Goal: Information Seeking & Learning: Learn about a topic

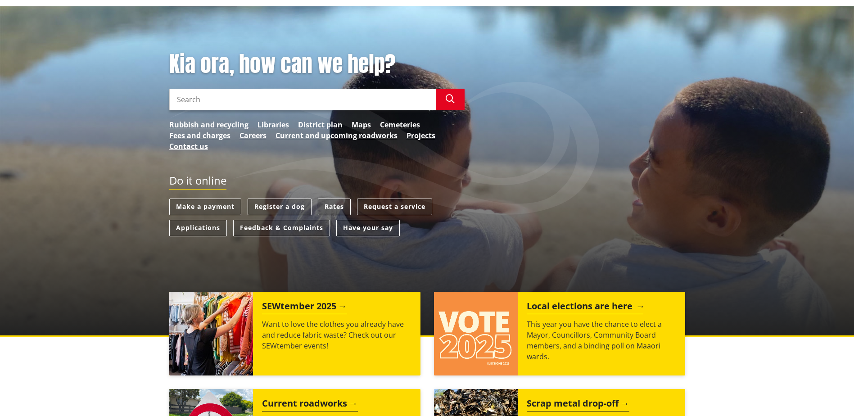
scroll to position [90, 0]
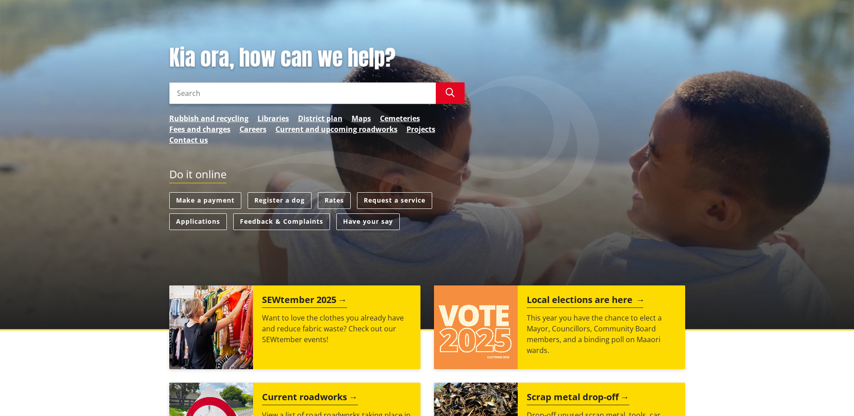
click at [553, 262] on h2 "Local elections are here" at bounding box center [585, 302] width 117 height 14
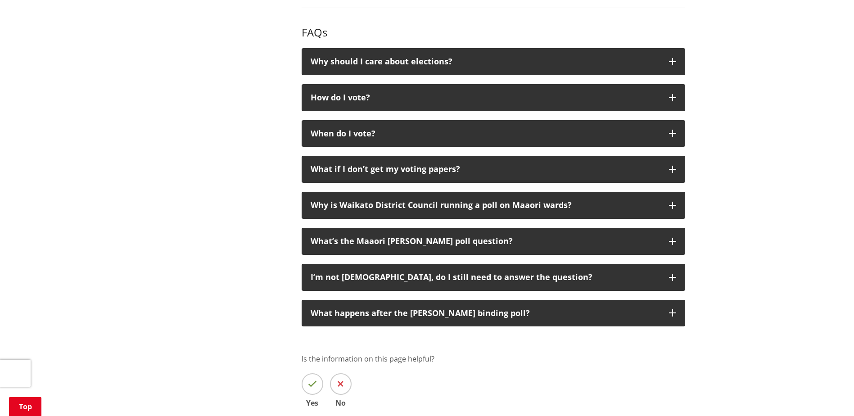
scroll to position [901, 0]
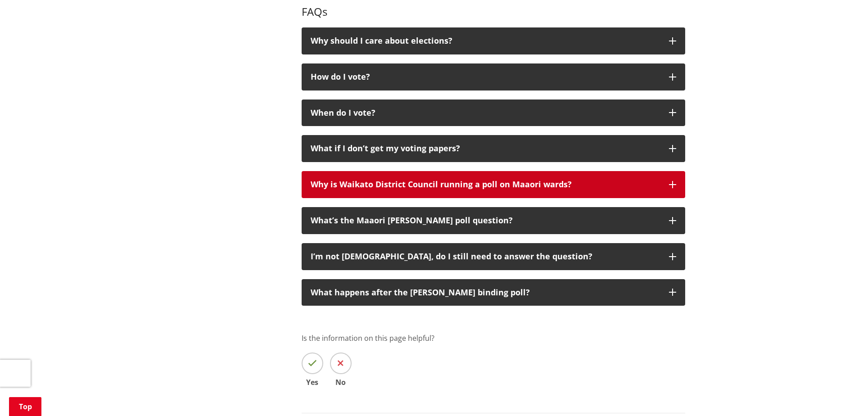
click at [403, 189] on div "Why is Waikato District Council running a poll on Maaori wards?" at bounding box center [485, 184] width 349 height 9
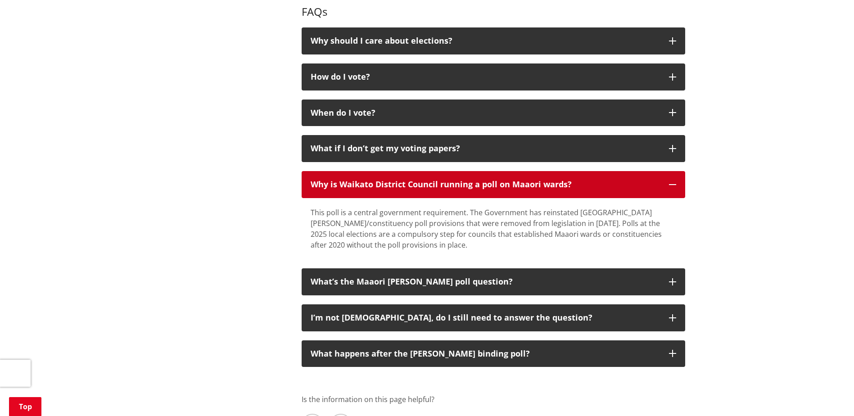
click at [319, 189] on div "Why is Waikato District Council running a poll on Maaori wards?" at bounding box center [485, 184] width 349 height 9
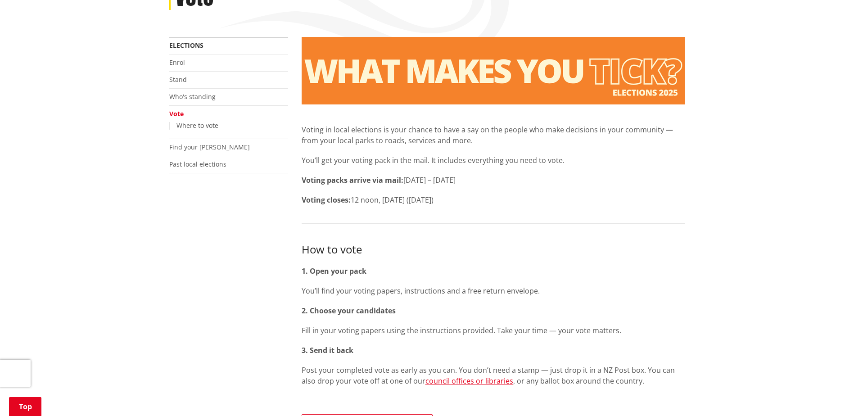
scroll to position [135, 0]
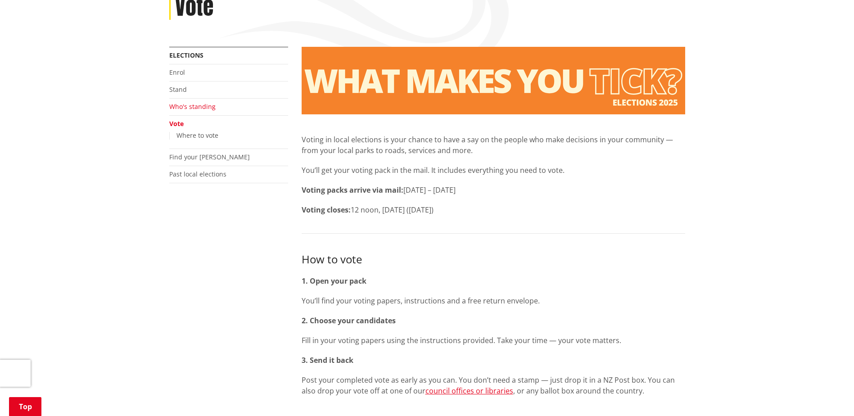
click at [200, 108] on link "Who's standing" at bounding box center [192, 106] width 46 height 9
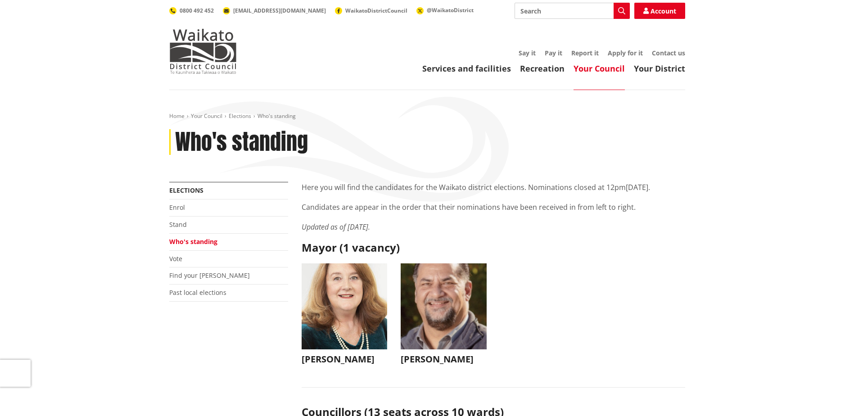
click at [534, 14] on input "Search" at bounding box center [572, 11] width 115 height 16
type input "LGOIMA"
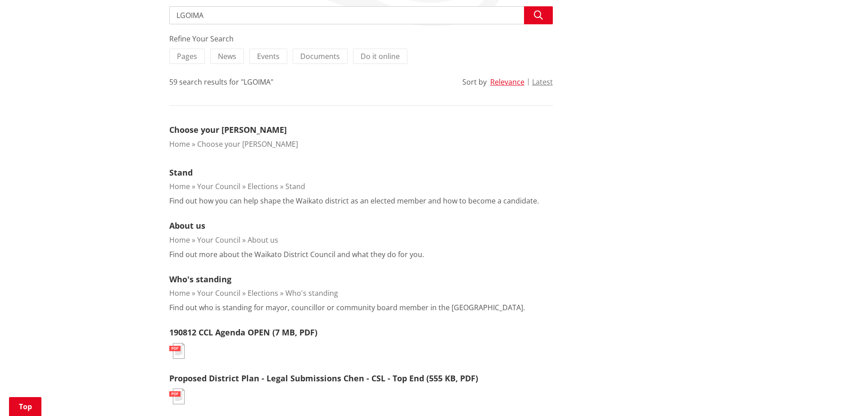
scroll to position [180, 0]
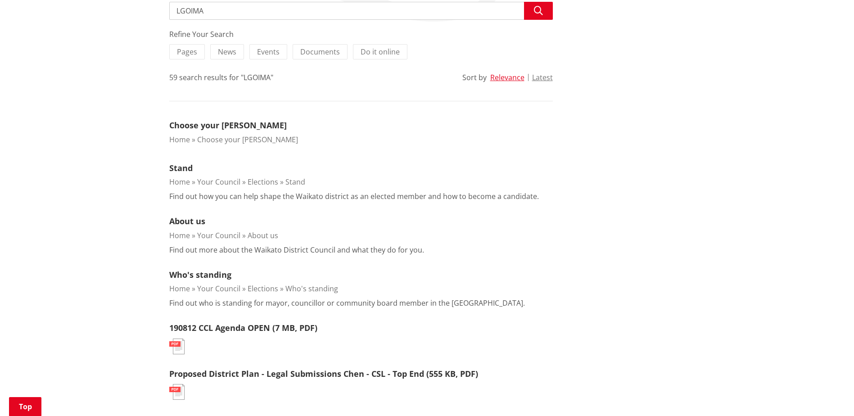
click at [297, 182] on link "Stand" at bounding box center [296, 182] width 20 height 10
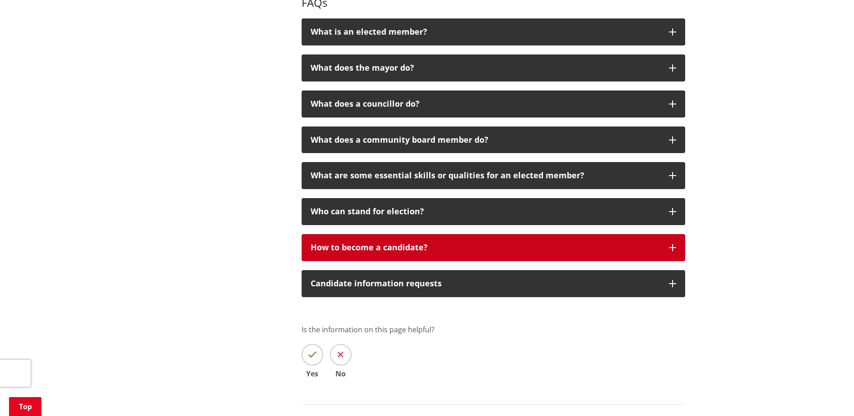
scroll to position [1981, 0]
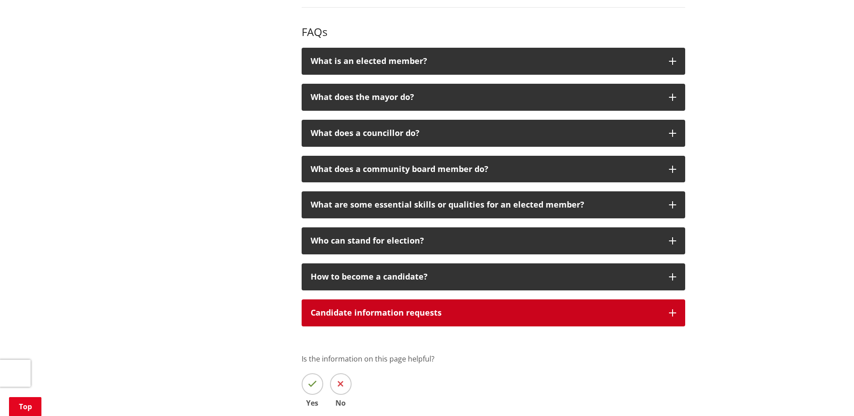
click at [369, 308] on div "Candidate information requests" at bounding box center [485, 312] width 349 height 9
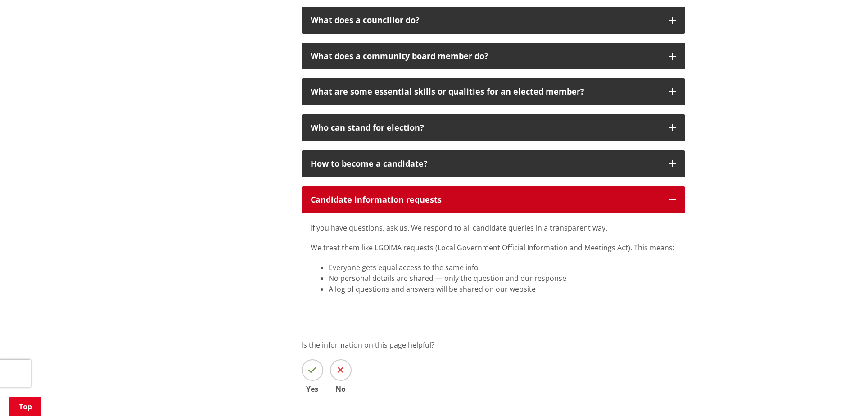
scroll to position [2117, 0]
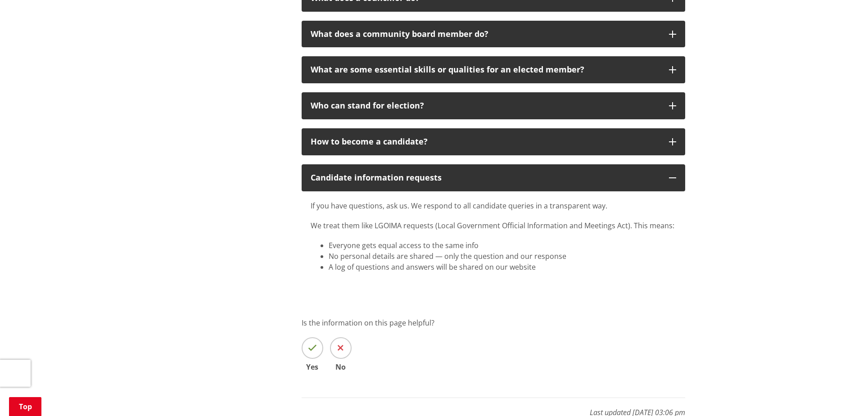
drag, startPoint x: 311, startPoint y: 163, endPoint x: 616, endPoint y: 223, distance: 311.1
click at [616, 223] on div "If you have questions, ask us. We respond to all candidate queries in a transpa…" at bounding box center [494, 236] width 366 height 72
copy div "If you have questions, ask us. We respond to all candidate queries in a transpa…"
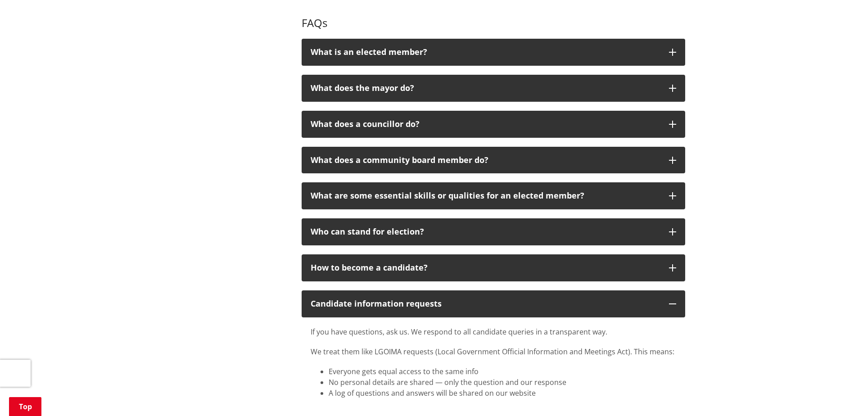
scroll to position [1981, 0]
